Goal: Find contact information: Find contact information

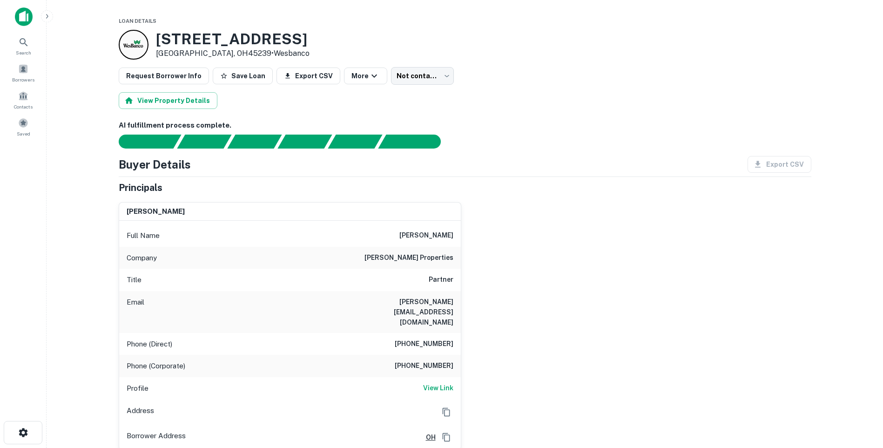
click at [429, 258] on h6 "[PERSON_NAME] properties" at bounding box center [408, 257] width 89 height 11
click at [429, 258] on h6 "schuermann properties" at bounding box center [408, 257] width 89 height 11
drag, startPoint x: 429, startPoint y: 258, endPoint x: 401, endPoint y: 253, distance: 28.9
click at [401, 253] on h6 "schuermann properties" at bounding box center [408, 257] width 89 height 11
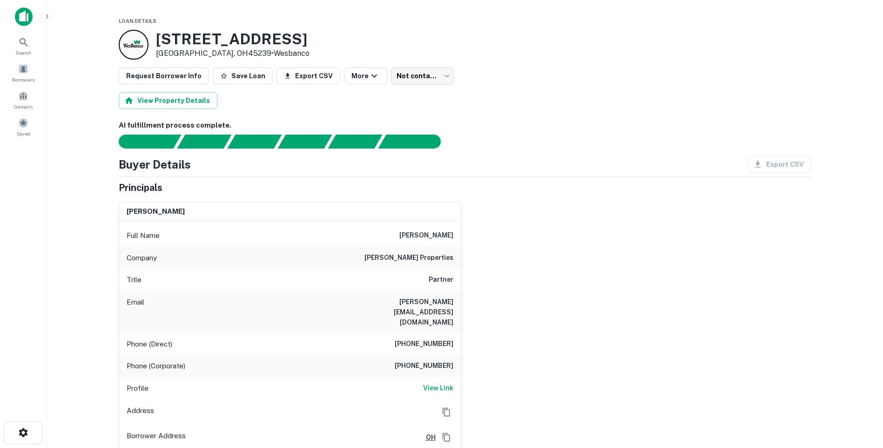
click at [427, 312] on div "Email ken@schuermannproperties.com" at bounding box center [290, 312] width 342 height 42
drag, startPoint x: 427, startPoint y: 312, endPoint x: 425, endPoint y: 317, distance: 5.3
click at [425, 333] on div "Phone (Direct) (513) 525-5225" at bounding box center [290, 344] width 342 height 22
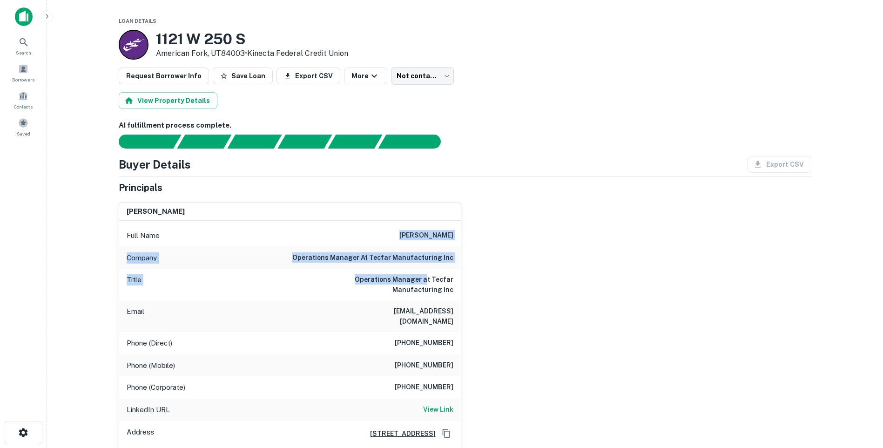
drag, startPoint x: 412, startPoint y: 227, endPoint x: 429, endPoint y: 276, distance: 51.7
click at [429, 276] on div "Full Name charles ahn Company operations manager at tecfar manufacturing inc Ti…" at bounding box center [290, 346] width 342 height 250
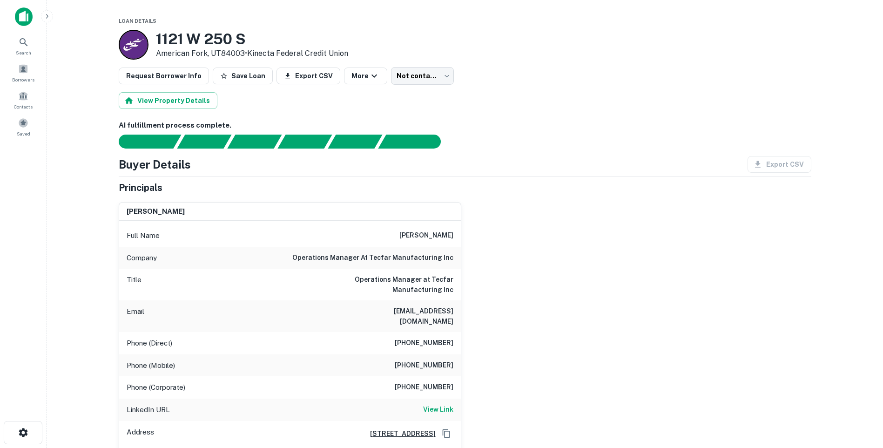
drag, startPoint x: 429, startPoint y: 276, endPoint x: 440, endPoint y: 288, distance: 16.1
click at [440, 288] on h6 "Operations Manager at Tecfar Manufacturing Inc" at bounding box center [398, 284] width 112 height 20
click at [350, 251] on div "Company operations manager at tecfar manufacturing inc" at bounding box center [290, 258] width 342 height 22
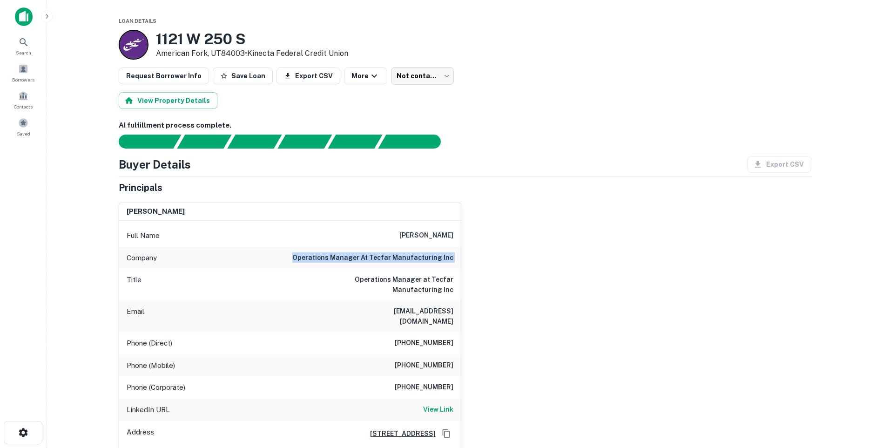
drag, startPoint x: 350, startPoint y: 251, endPoint x: 302, endPoint y: 252, distance: 47.5
click at [302, 252] on div "Company operations manager at tecfar manufacturing inc" at bounding box center [290, 258] width 342 height 22
drag, startPoint x: 403, startPoint y: 237, endPoint x: 472, endPoint y: 237, distance: 68.9
click at [472, 237] on div "charles ahn Full Name charles ahn Company operations manager at tecfar manufact…" at bounding box center [461, 333] width 700 height 277
drag, startPoint x: 472, startPoint y: 237, endPoint x: 453, endPoint y: 261, distance: 30.1
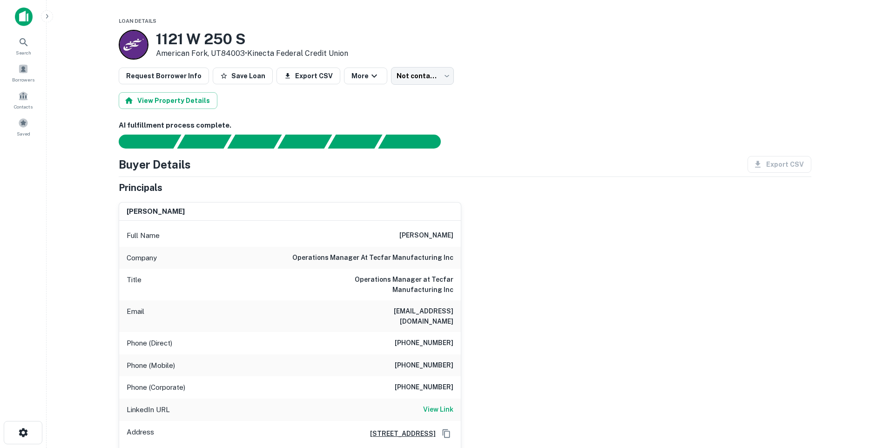
click at [453, 261] on h6 "operations manager at tecfar manufacturing inc" at bounding box center [372, 257] width 161 height 11
click at [441, 259] on h6 "operations manager at tecfar manufacturing inc" at bounding box center [372, 257] width 161 height 11
drag, startPoint x: 441, startPoint y: 259, endPoint x: 433, endPoint y: 285, distance: 26.7
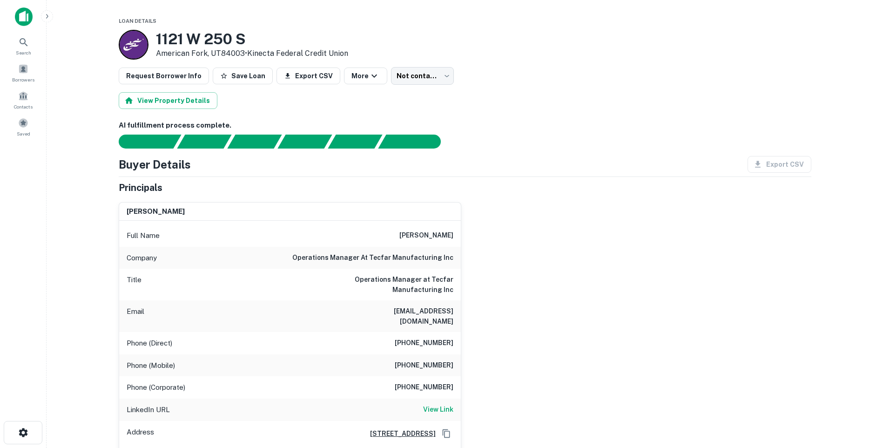
click at [433, 285] on h6 "Operations Manager at Tecfar Manufacturing Inc" at bounding box center [398, 284] width 112 height 20
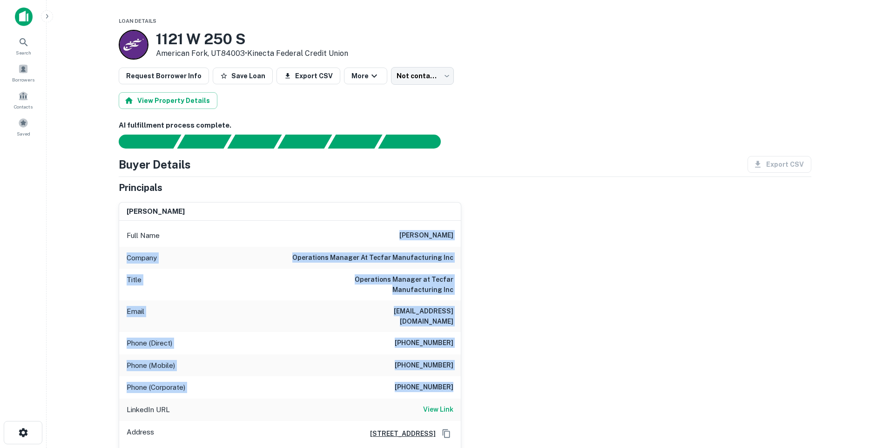
drag, startPoint x: 425, startPoint y: 263, endPoint x: 522, endPoint y: 384, distance: 154.3
click at [522, 384] on div "charles ahn Full Name charles ahn Company operations manager at tecfar manufact…" at bounding box center [461, 333] width 700 height 277
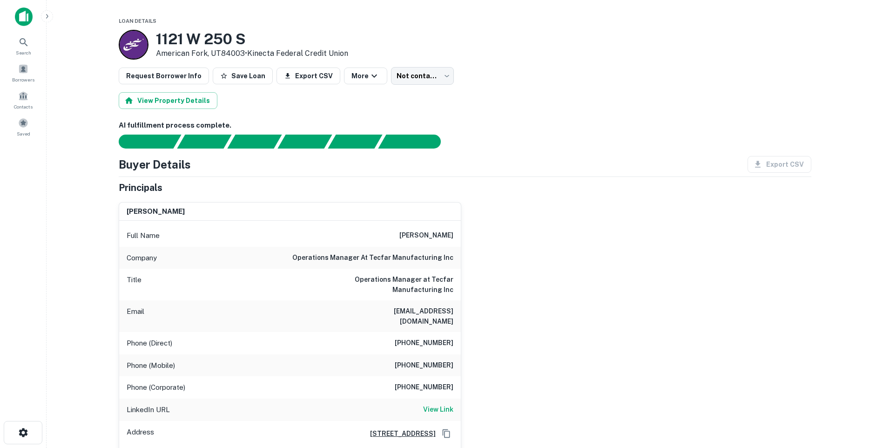
click at [522, 384] on div "charles ahn Full Name charles ahn Company operations manager at tecfar manufact…" at bounding box center [461, 333] width 700 height 277
drag, startPoint x: 522, startPoint y: 384, endPoint x: 519, endPoint y: 377, distance: 6.7
click at [519, 377] on div "charles ahn Full Name charles ahn Company operations manager at tecfar manufact…" at bounding box center [461, 333] width 700 height 277
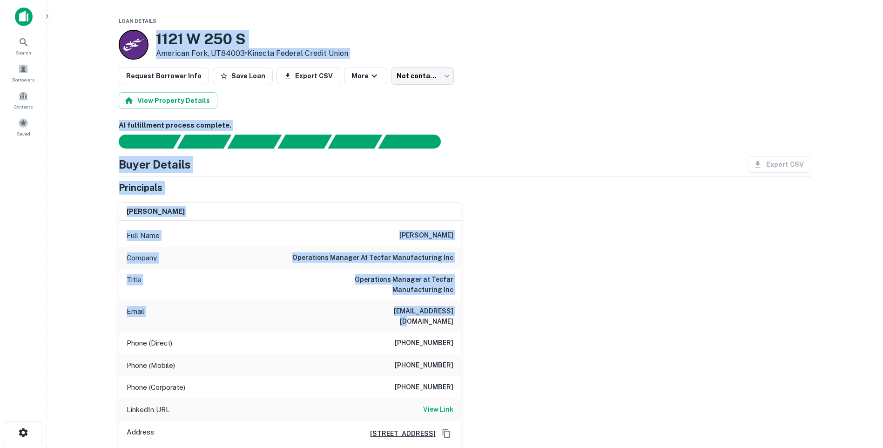
drag, startPoint x: 519, startPoint y: 377, endPoint x: 153, endPoint y: 26, distance: 507.6
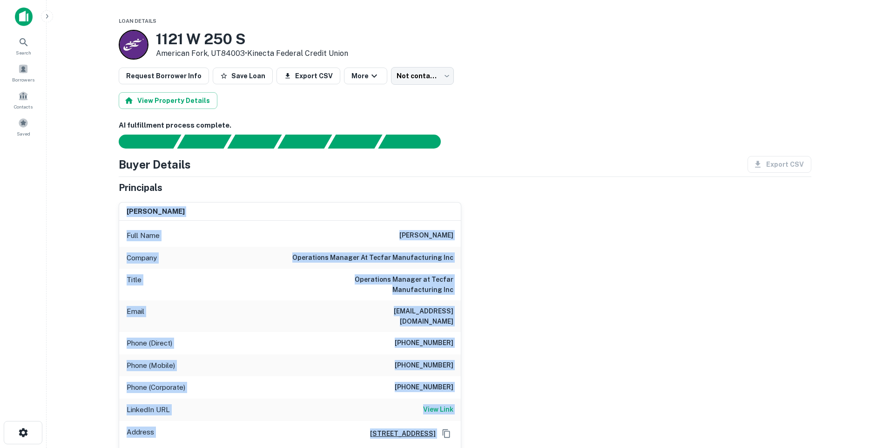
drag, startPoint x: 560, startPoint y: 222, endPoint x: 599, endPoint y: 429, distance: 209.8
click at [599, 429] on div "Buyer Details Export CSV Principals charles ahn Full Name charles ahn Company o…" at bounding box center [465, 343] width 693 height 374
click at [598, 428] on div "charles ahn Full Name charles ahn Company operations manager at tecfar manufact…" at bounding box center [461, 333] width 700 height 277
drag, startPoint x: 598, startPoint y: 428, endPoint x: 554, endPoint y: 219, distance: 213.6
click at [554, 219] on div "charles ahn Full Name charles ahn Company operations manager at tecfar manufact…" at bounding box center [461, 333] width 700 height 277
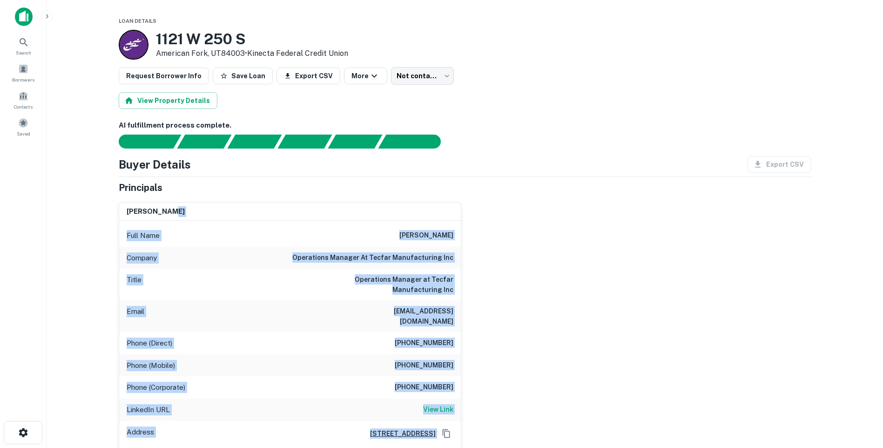
click at [515, 363] on div "charles ahn Full Name charles ahn Company operations manager at tecfar manufact…" at bounding box center [461, 333] width 700 height 277
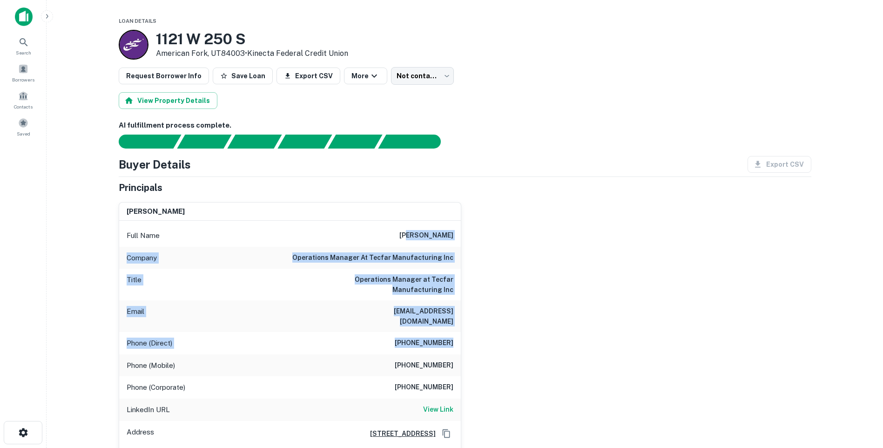
drag, startPoint x: 445, startPoint y: 247, endPoint x: 458, endPoint y: 340, distance: 93.5
click at [458, 340] on div "Full Name charles ahn Company operations manager at tecfar manufacturing inc Ti…" at bounding box center [290, 346] width 342 height 250
drag, startPoint x: 458, startPoint y: 340, endPoint x: 462, endPoint y: 336, distance: 4.9
click at [462, 336] on div "charles ahn Full Name charles ahn Company operations manager at tecfar manufact…" at bounding box center [461, 333] width 700 height 277
drag, startPoint x: 462, startPoint y: 336, endPoint x: 396, endPoint y: 236, distance: 119.5
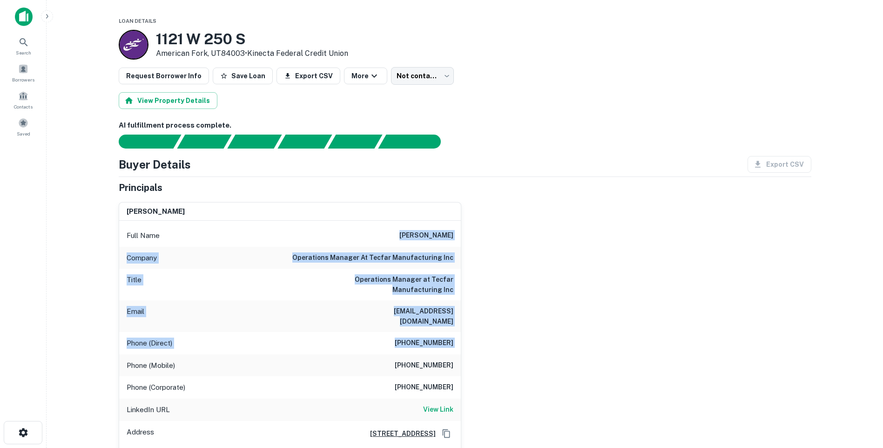
click at [396, 236] on div "charles ahn Full Name charles ahn Company operations manager at tecfar manufact…" at bounding box center [461, 333] width 700 height 277
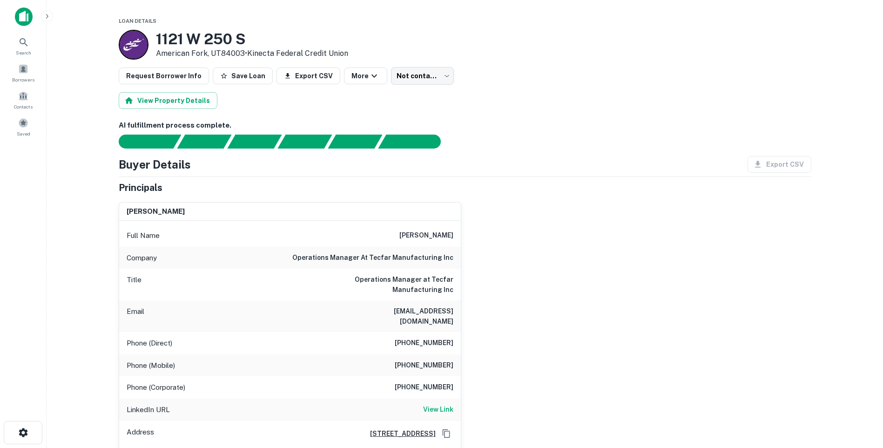
click at [217, 221] on div "Full Name charles ahn Company operations manager at tecfar manufacturing inc Ti…" at bounding box center [290, 346] width 342 height 250
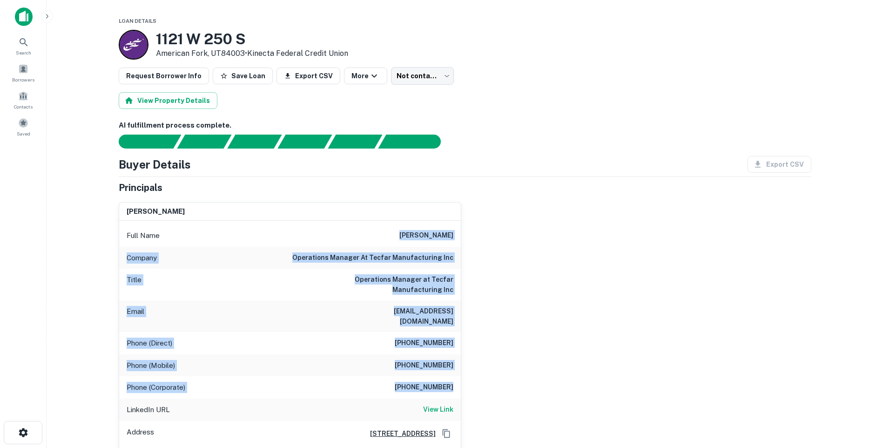
drag, startPoint x: 386, startPoint y: 232, endPoint x: 483, endPoint y: 387, distance: 182.1
click at [483, 387] on div "charles ahn Full Name charles ahn Company operations manager at tecfar manufact…" at bounding box center [461, 333] width 700 height 277
drag, startPoint x: 483, startPoint y: 387, endPoint x: 124, endPoint y: 227, distance: 392.7
click at [124, 227] on div "charles ahn Full Name charles ahn Company operations manager at tecfar manufact…" at bounding box center [461, 333] width 700 height 277
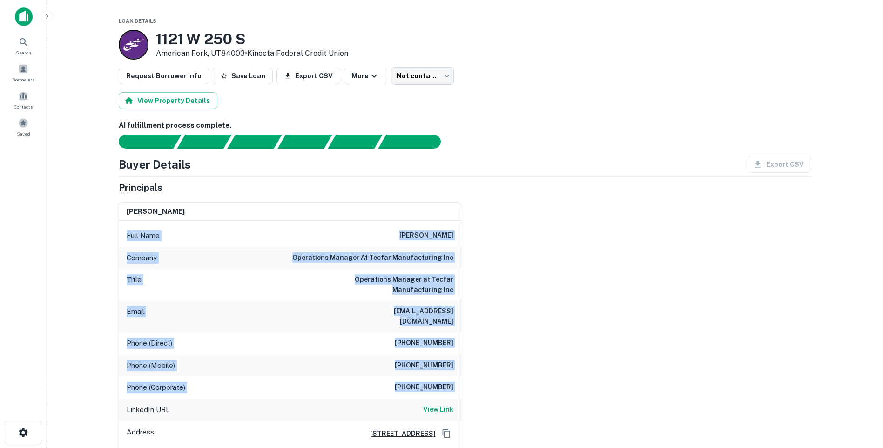
click at [122, 227] on div "Full Name charles ahn" at bounding box center [290, 235] width 342 height 22
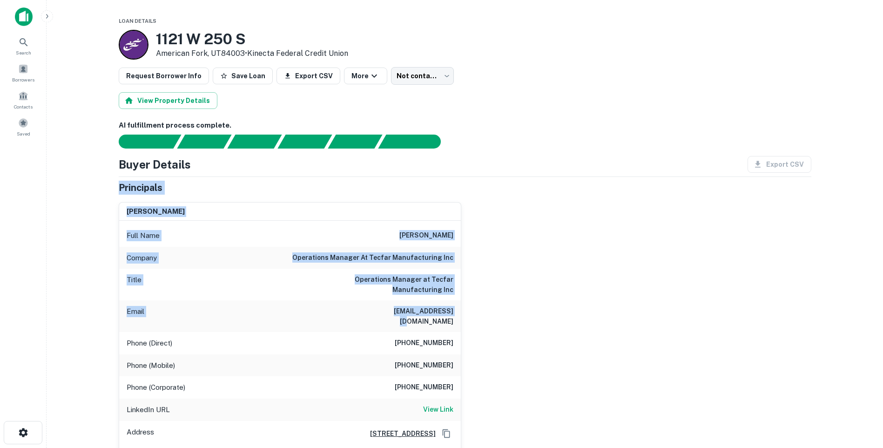
drag, startPoint x: 117, startPoint y: 187, endPoint x: 478, endPoint y: 322, distance: 384.7
click at [478, 321] on div "charles ahn Full Name charles ahn Company operations manager at tecfar manufact…" at bounding box center [461, 333] width 700 height 277
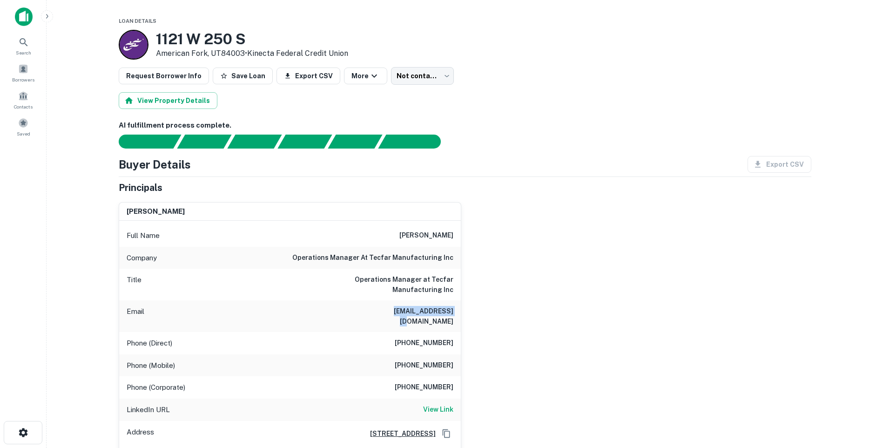
drag, startPoint x: 436, startPoint y: 315, endPoint x: 375, endPoint y: 317, distance: 60.5
click at [375, 317] on div "charles ahn Full Name charles ahn Company operations manager at tecfar manufact…" at bounding box center [461, 333] width 700 height 277
click at [374, 316] on div "Email chasahn@yahoo.com" at bounding box center [290, 316] width 342 height 32
drag, startPoint x: 418, startPoint y: 315, endPoint x: 479, endPoint y: 316, distance: 61.5
click at [479, 316] on div "charles ahn Full Name charles ahn Company operations manager at tecfar manufact…" at bounding box center [461, 333] width 700 height 277
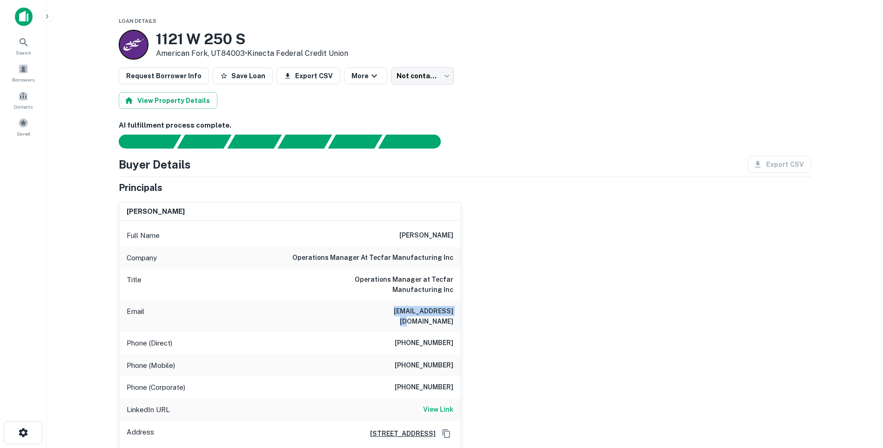
click at [478, 320] on div "charles ahn Full Name charles ahn Company operations manager at tecfar manufact…" at bounding box center [461, 333] width 700 height 277
drag, startPoint x: 474, startPoint y: 315, endPoint x: 469, endPoint y: 313, distance: 5.9
click at [469, 313] on div "charles ahn Full Name charles ahn Company operations manager at tecfar manufact…" at bounding box center [461, 333] width 700 height 277
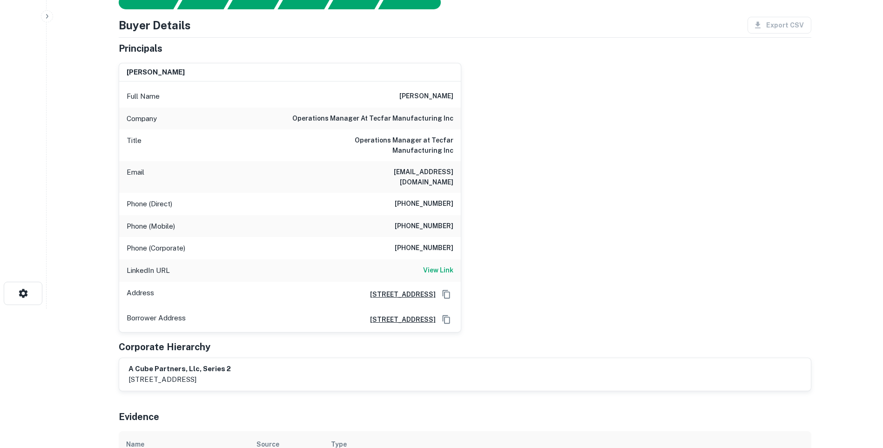
scroll to position [140, 0]
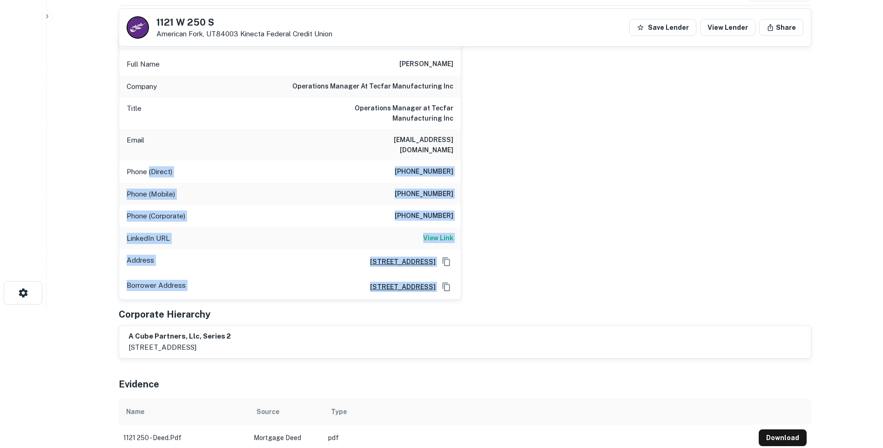
drag, startPoint x: 483, startPoint y: 286, endPoint x: 147, endPoint y: 167, distance: 356.2
click at [147, 167] on div "charles ahn Full Name charles ahn Company operations manager at tecfar manufact…" at bounding box center [461, 161] width 700 height 277
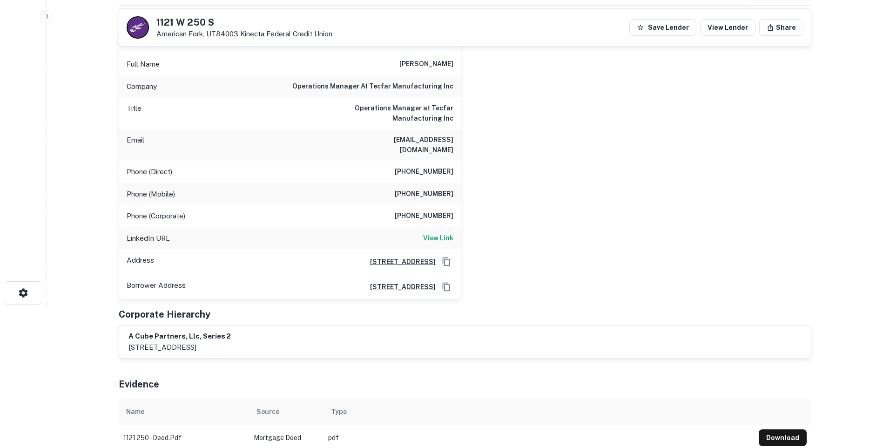
drag, startPoint x: 147, startPoint y: 167, endPoint x: 140, endPoint y: 163, distance: 7.7
click at [140, 166] on p "Phone (Direct)" at bounding box center [150, 171] width 46 height 11
drag, startPoint x: 127, startPoint y: 163, endPoint x: 476, endPoint y: 182, distance: 350.0
click at [476, 182] on div "charles ahn Full Name charles ahn Company operations manager at tecfar manufact…" at bounding box center [461, 161] width 700 height 277
drag, startPoint x: 476, startPoint y: 182, endPoint x: 476, endPoint y: 189, distance: 7.0
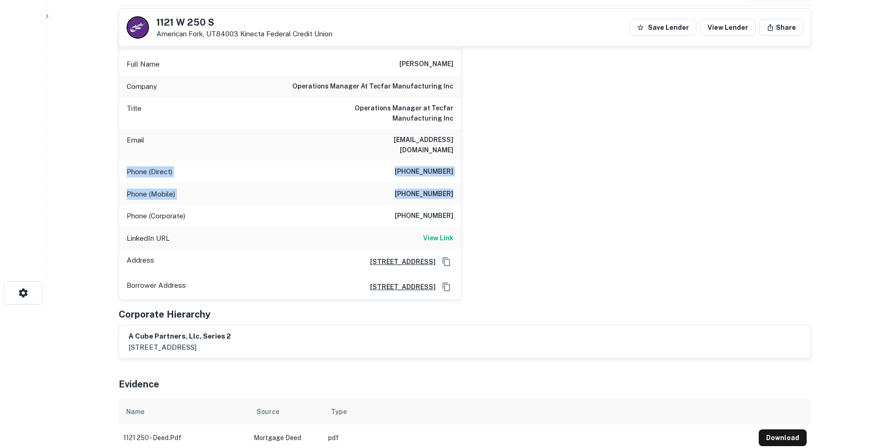
click at [476, 189] on div "charles ahn Full Name charles ahn Company operations manager at tecfar manufact…" at bounding box center [461, 161] width 700 height 277
click at [442, 188] on h6 "(562) 822-3612" at bounding box center [424, 193] width 59 height 11
drag, startPoint x: 442, startPoint y: 182, endPoint x: 428, endPoint y: 166, distance: 21.5
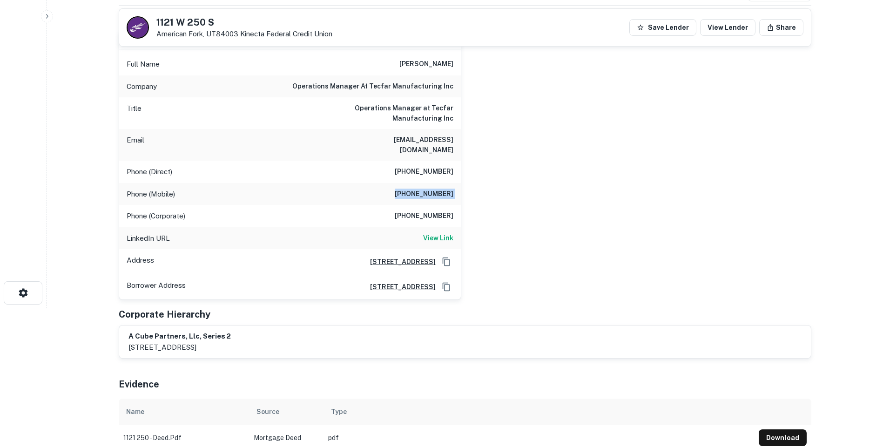
click at [428, 166] on h6 "(213) 389-0086" at bounding box center [424, 171] width 59 height 11
click at [437, 143] on h6 "chasahn@yahoo.com" at bounding box center [398, 145] width 112 height 20
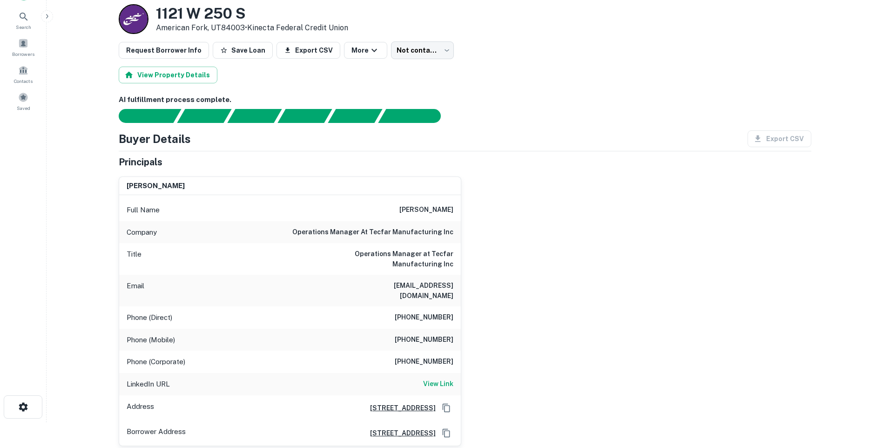
scroll to position [0, 0]
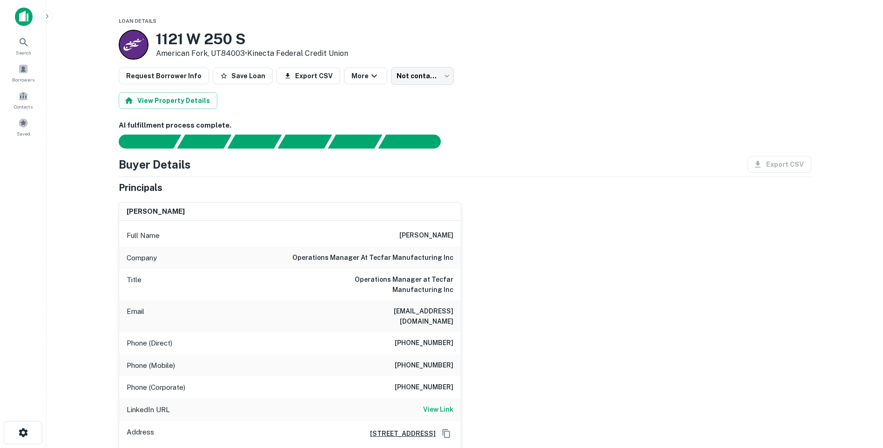
drag, startPoint x: 160, startPoint y: 38, endPoint x: 244, endPoint y: 53, distance: 86.0
click at [244, 53] on div "1121 W 250 S American Fork, UT84003 • Kinecta Federal Credit Union" at bounding box center [252, 44] width 192 height 29
copy div "1121 W 250 S American Fork, UT84003"
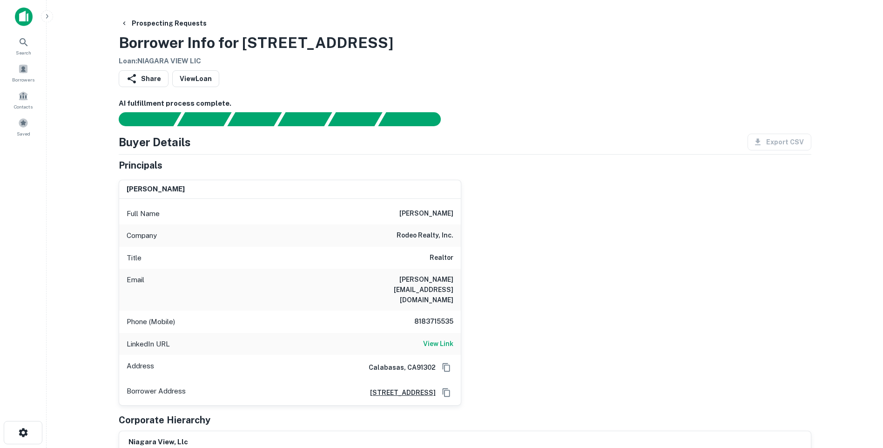
drag, startPoint x: 243, startPoint y: 39, endPoint x: 402, endPoint y: 43, distance: 158.3
click at [402, 43] on div "Prospecting Requests Borrower Info for 2250 N NIAGARA ST Loan : NIAGARA VIEW LIC" at bounding box center [465, 41] width 693 height 52
copy h3 "2250 N NIAGARA ST"
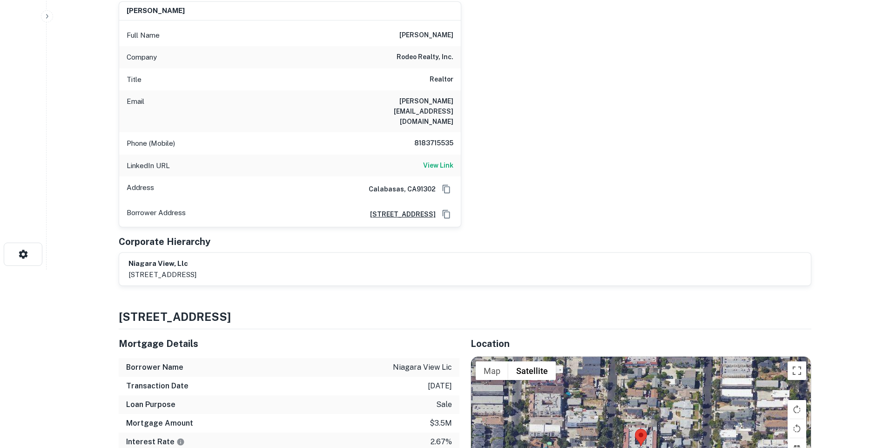
scroll to position [47, 0]
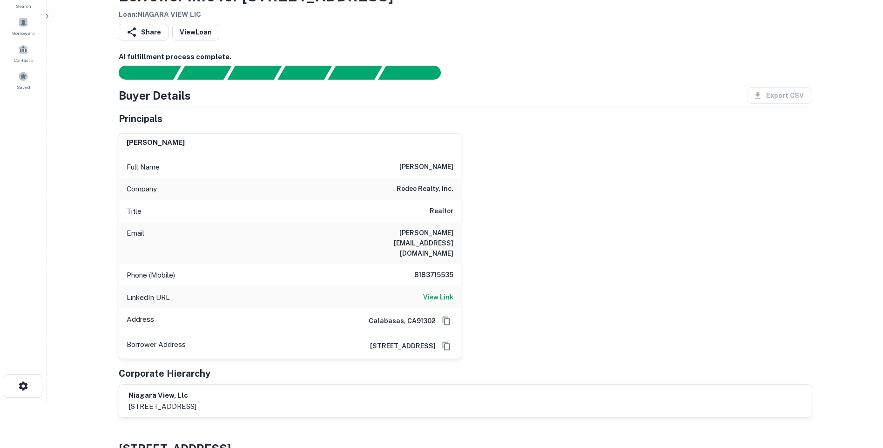
click at [451, 230] on h6 "jenniferwinchell@me.com" at bounding box center [398, 243] width 112 height 31
copy h6 "jenniferwinchell@me.com"
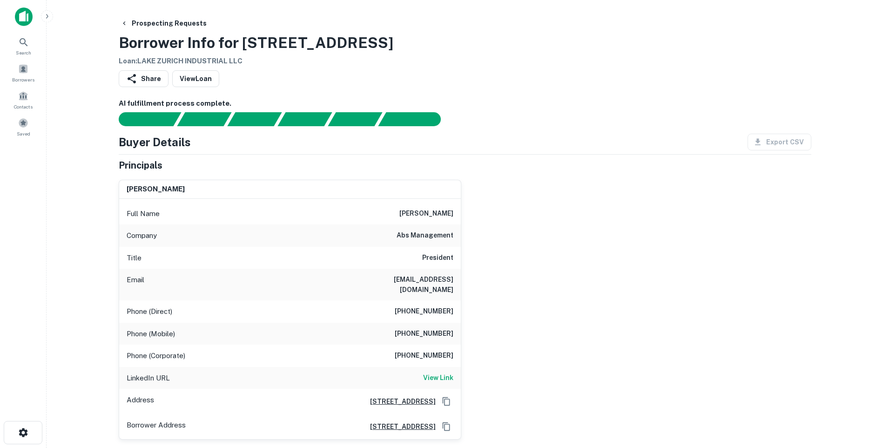
click at [432, 232] on h6 "abs management" at bounding box center [425, 235] width 57 height 11
click at [441, 243] on div "Company abs management" at bounding box center [290, 235] width 342 height 22
click at [436, 234] on h6 "abs management" at bounding box center [425, 235] width 57 height 11
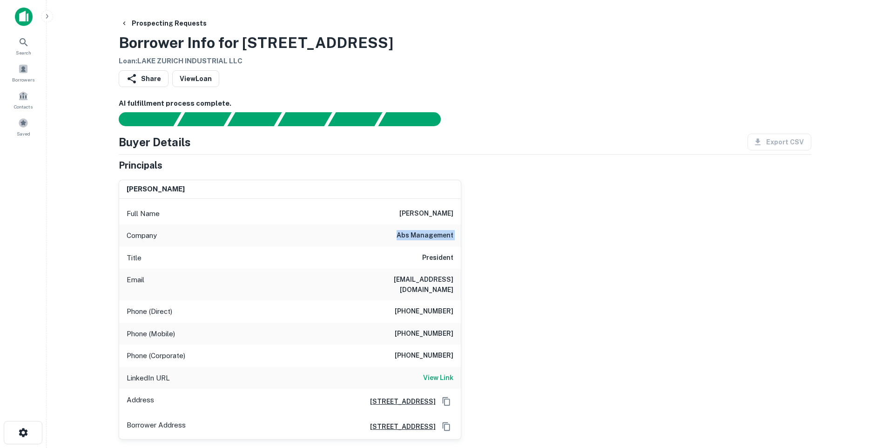
copy h6 "abs management"
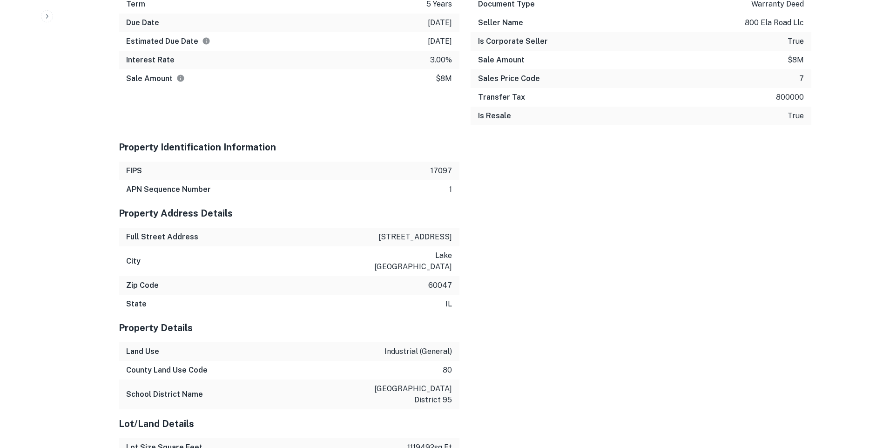
scroll to position [1070, 0]
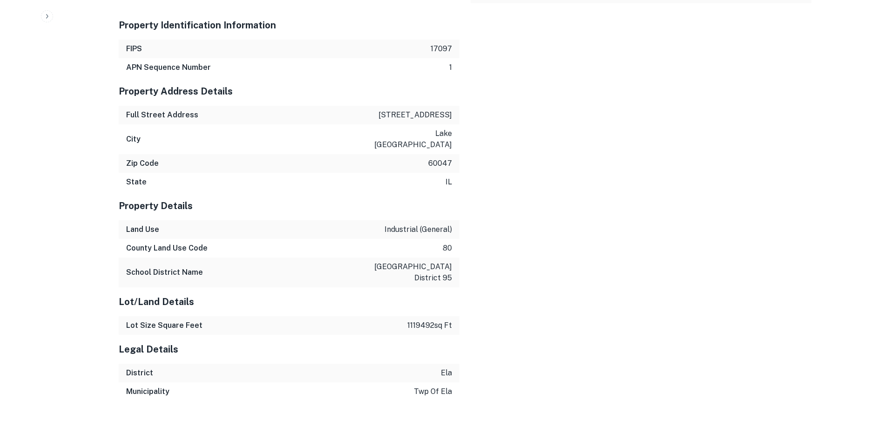
click at [431, 129] on p "lake [GEOGRAPHIC_DATA]" at bounding box center [410, 139] width 84 height 22
click at [437, 109] on p "[STREET_ADDRESS]" at bounding box center [415, 114] width 74 height 11
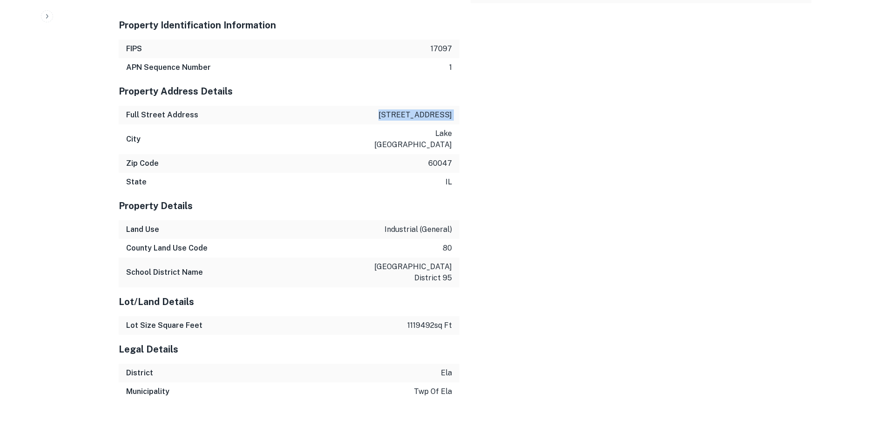
copy p "[STREET_ADDRESS]"
click at [443, 124] on div "[GEOGRAPHIC_DATA]" at bounding box center [289, 139] width 341 height 30
copy p "lake [GEOGRAPHIC_DATA]"
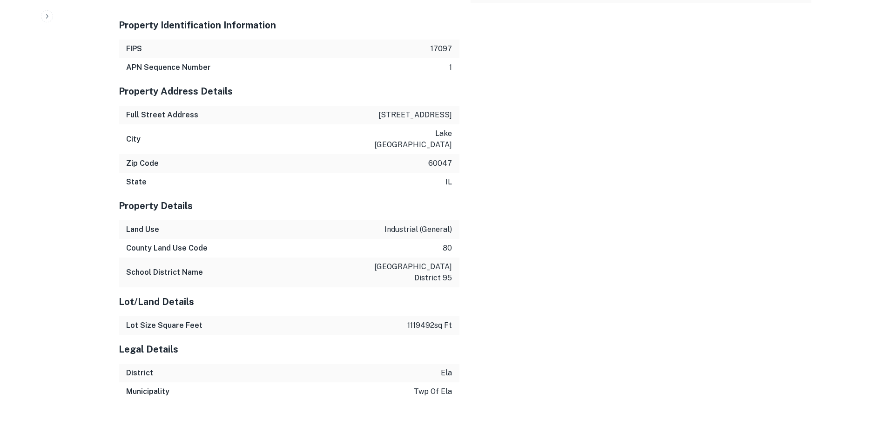
click at [560, 108] on div "Mortgage Details Borrower Name lake [GEOGRAPHIC_DATA] industrial llc Mortgage A…" at bounding box center [460, 89] width 704 height 624
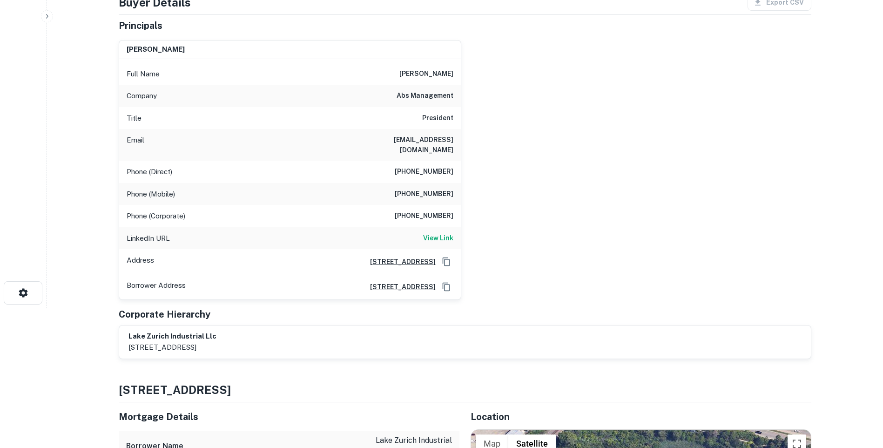
scroll to position [0, 0]
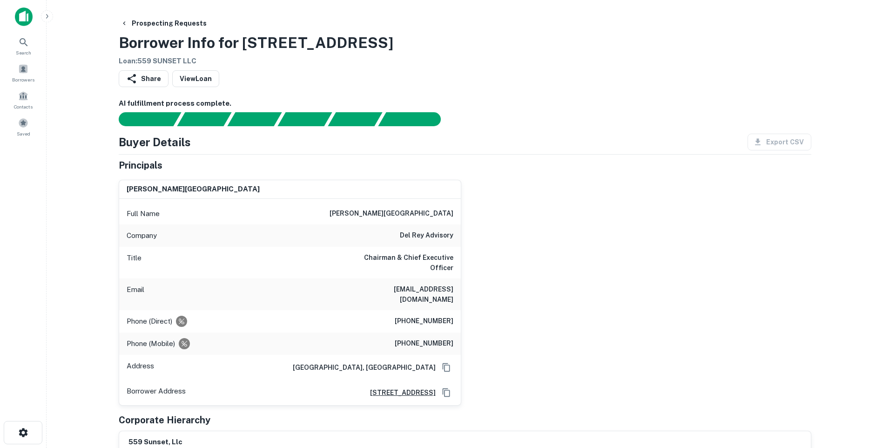
click at [424, 234] on h6 "del rey advisory" at bounding box center [427, 235] width 54 height 11
copy h6 "del rey advisory"
click at [437, 284] on h6 "schaplan@delreyurban.com" at bounding box center [398, 294] width 112 height 20
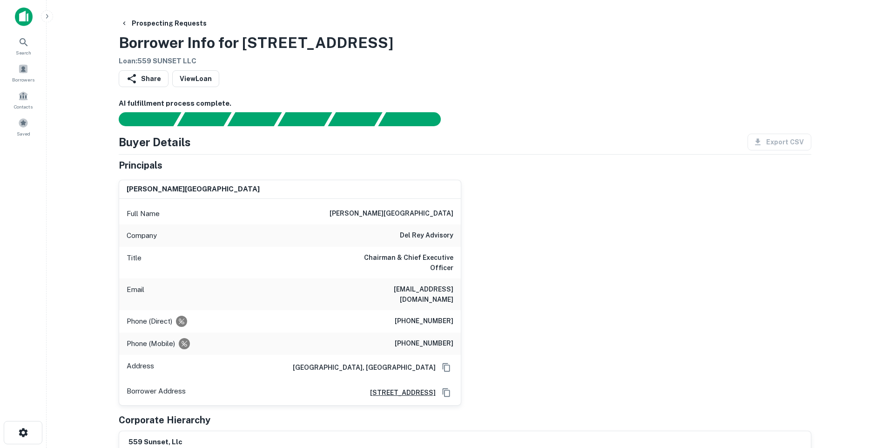
click at [435, 284] on h6 "schaplan@delreyurban.com" at bounding box center [398, 294] width 112 height 20
copy h6 "schaplan@delreyurban.com"
